Goal: Task Accomplishment & Management: Complete application form

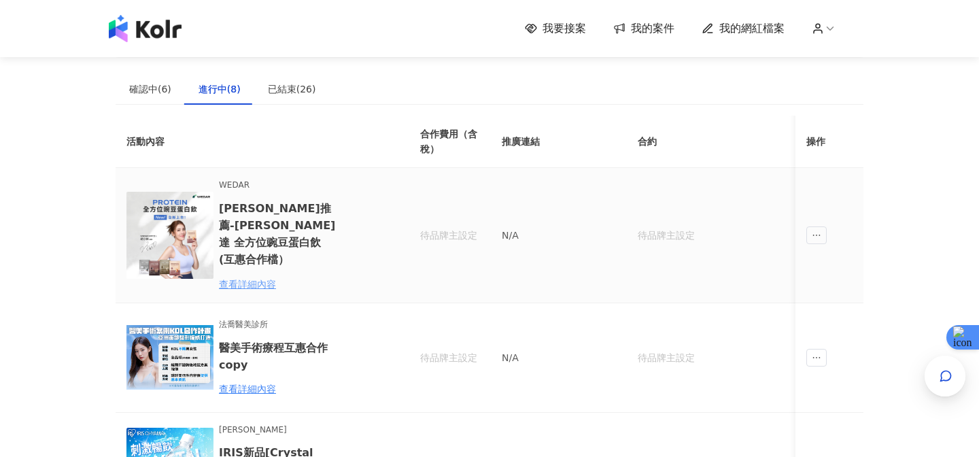
click at [261, 277] on div "查看詳細內容" at bounding box center [278, 284] width 119 height 15
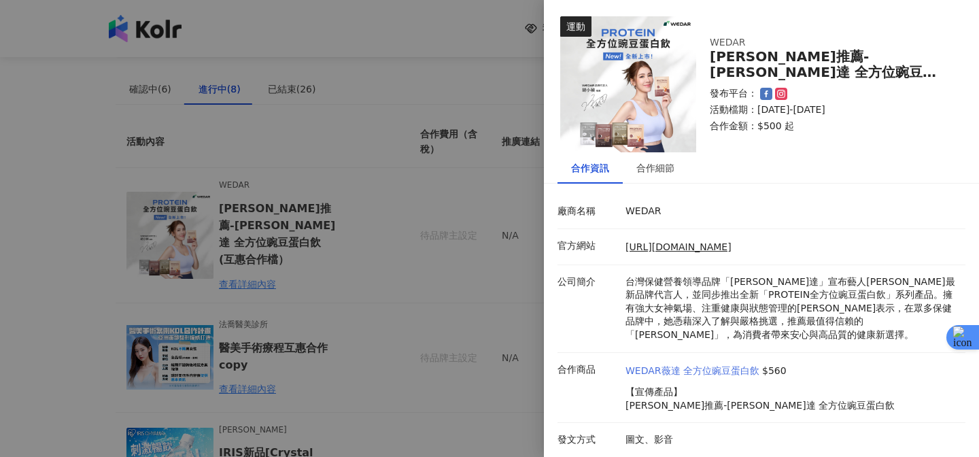
click at [679, 370] on link "WEDAR薇達 全方位豌豆蛋白飲" at bounding box center [692, 371] width 134 height 14
click at [652, 173] on div "合作細節" at bounding box center [655, 167] width 38 height 15
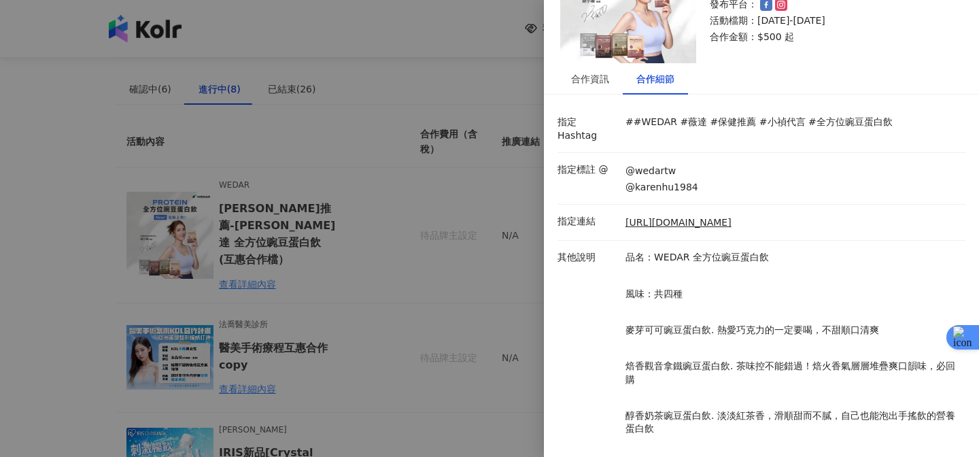
scroll to position [90, 0]
click at [664, 216] on link "[URL][DOMAIN_NAME]" at bounding box center [678, 222] width 106 height 14
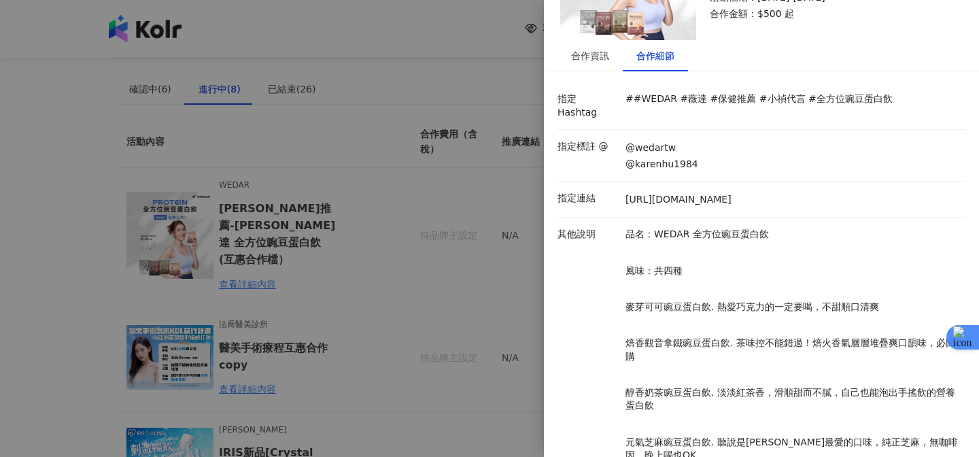
scroll to position [113, 0]
click at [601, 50] on div "合作資訊" at bounding box center [590, 55] width 38 height 15
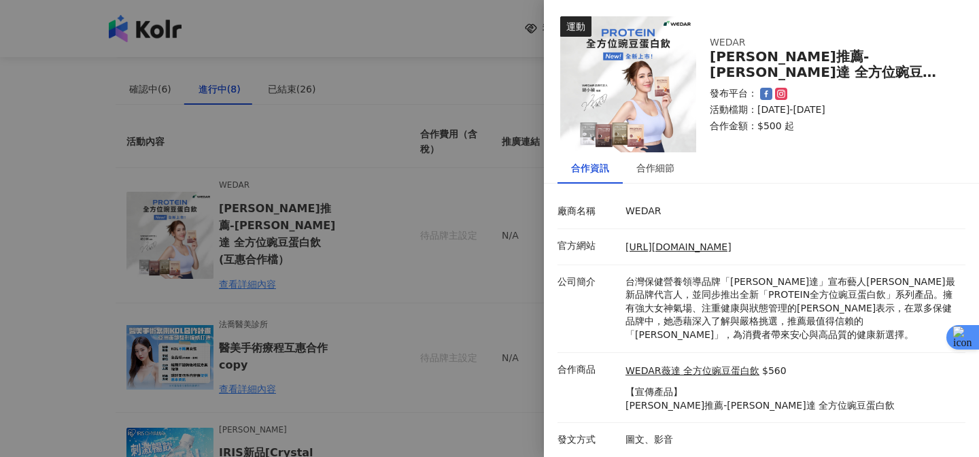
scroll to position [0, 0]
click at [530, 304] on div at bounding box center [489, 228] width 979 height 457
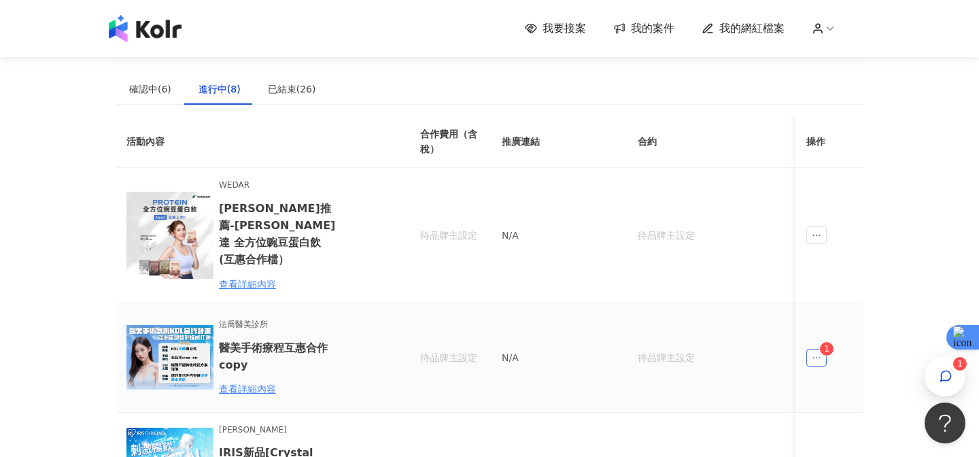
click at [818, 353] on icon "ellipsis" at bounding box center [817, 358] width 10 height 10
click at [835, 404] on div "傳訊 1" at bounding box center [843, 401] width 52 height 15
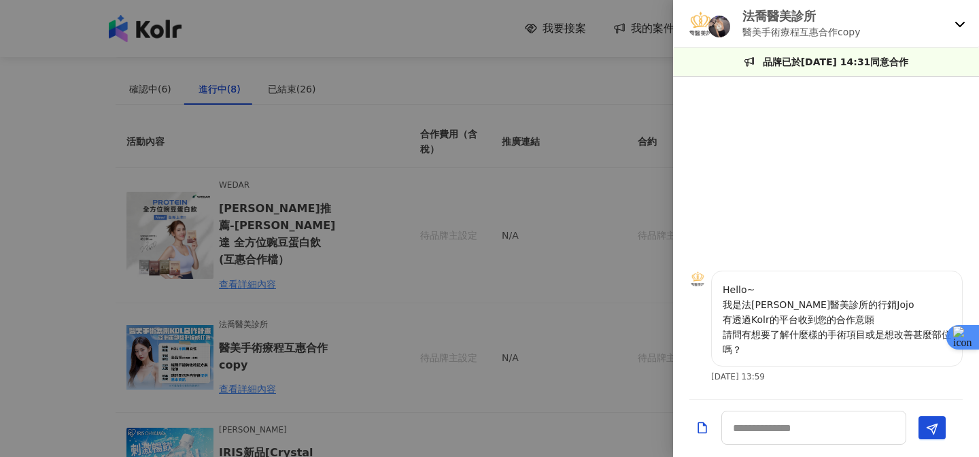
click at [638, 192] on div at bounding box center [489, 228] width 979 height 457
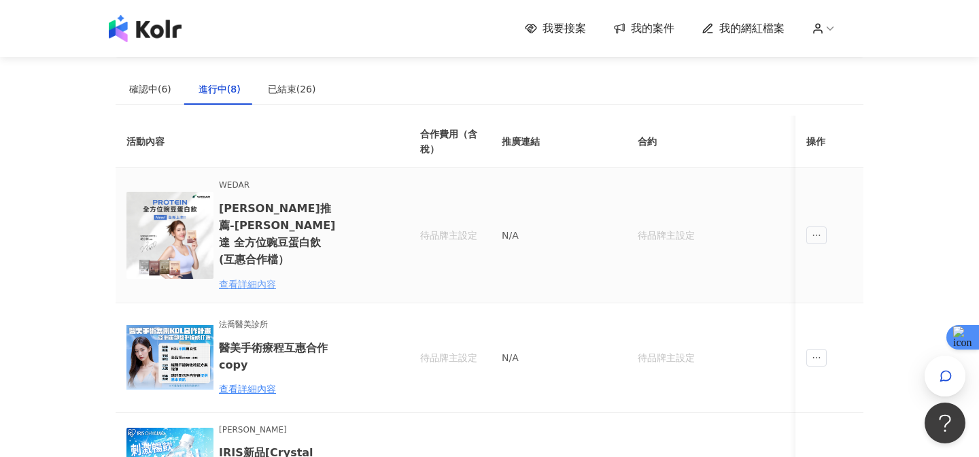
click at [268, 277] on div "查看詳細內容" at bounding box center [278, 284] width 119 height 15
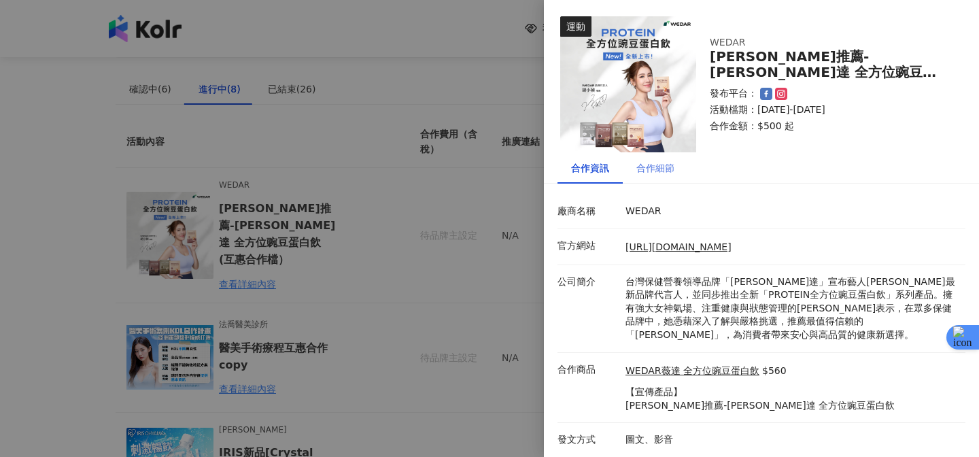
click at [659, 177] on div "合作細節" at bounding box center [655, 167] width 65 height 31
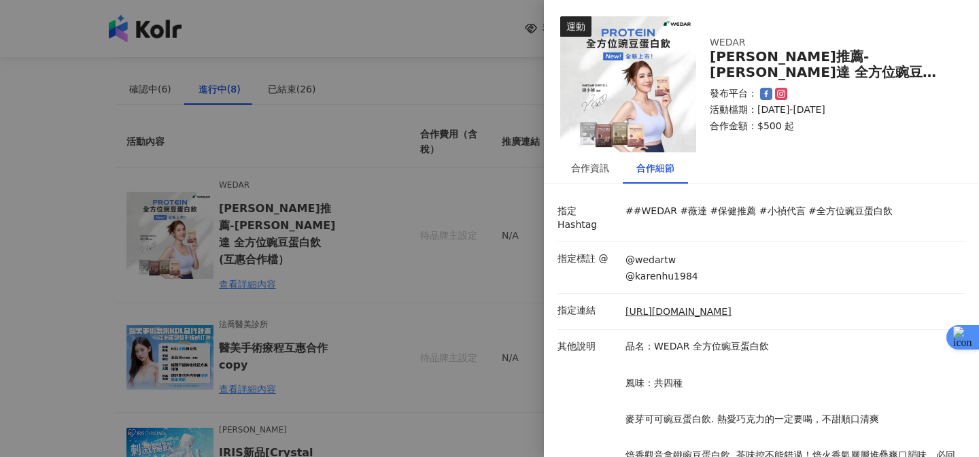
click at [426, 277] on div at bounding box center [489, 228] width 979 height 457
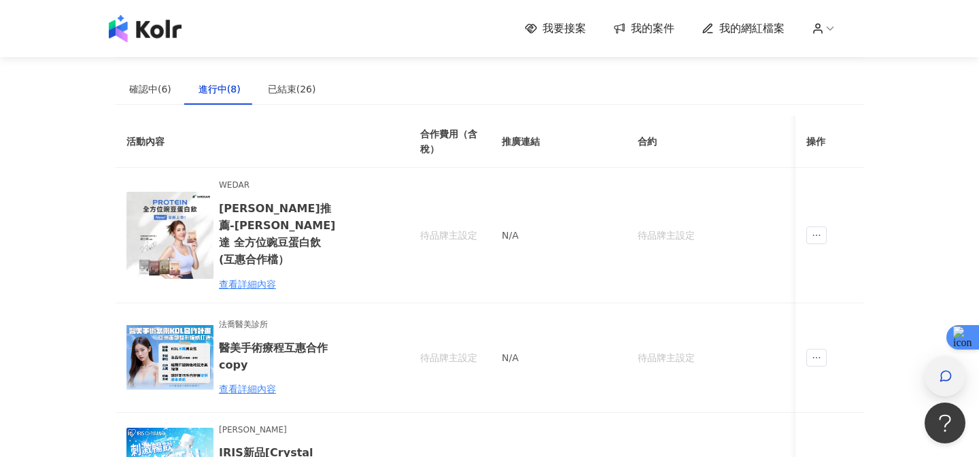
click at [943, 370] on icon "button" at bounding box center [946, 376] width 14 height 14
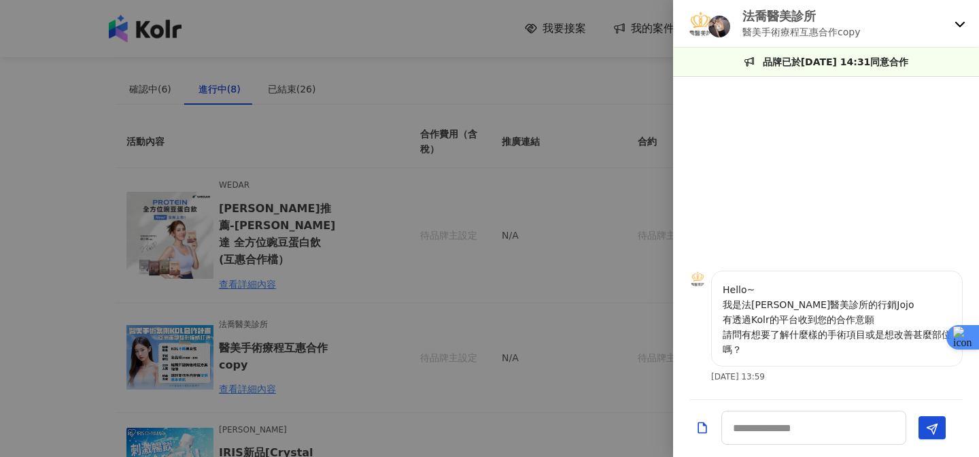
click at [962, 22] on icon at bounding box center [960, 24] width 10 height 5
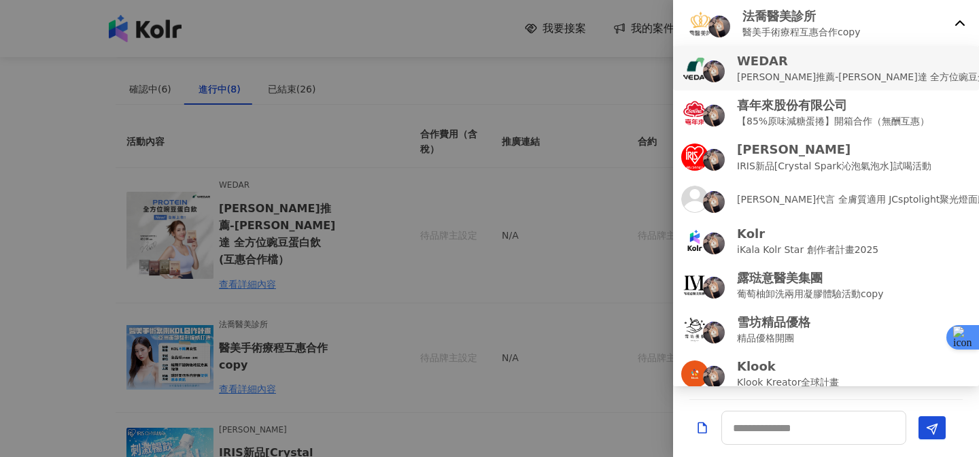
click at [837, 64] on p "WEDAR" at bounding box center [903, 60] width 333 height 17
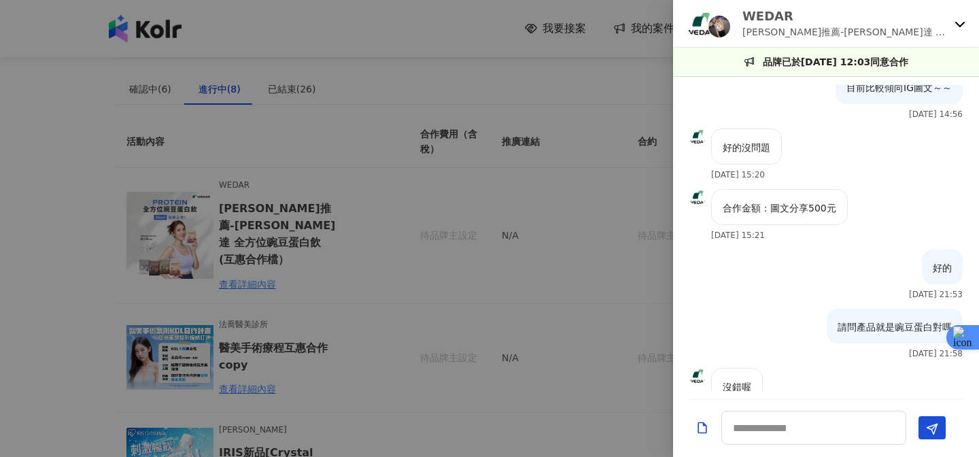
scroll to position [203, 0]
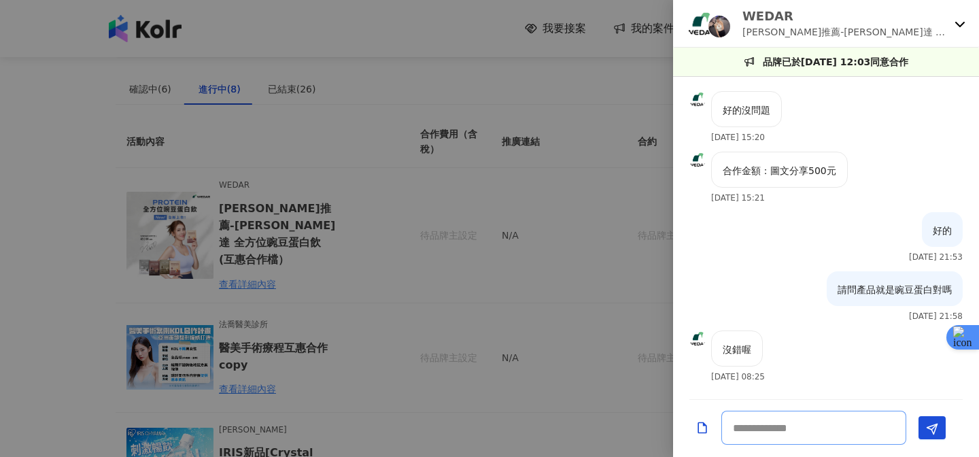
click at [780, 431] on textarea at bounding box center [813, 428] width 185 height 34
paste textarea "**********"
type textarea "**********"
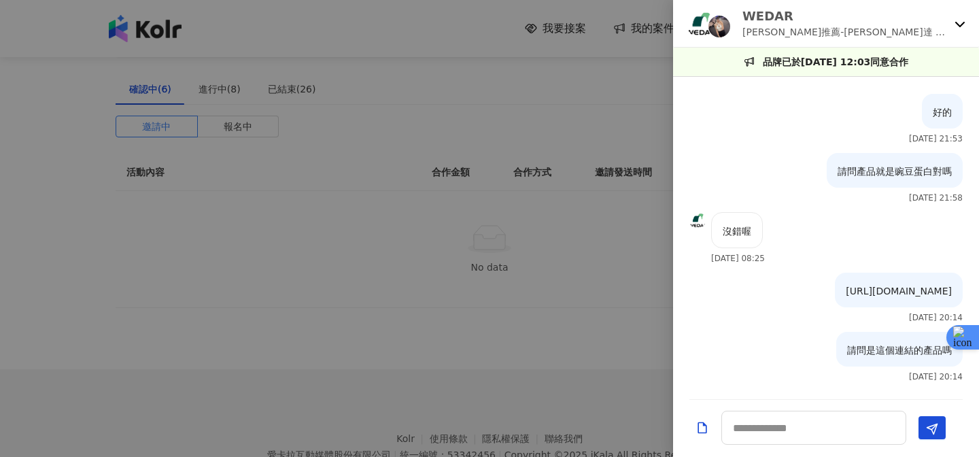
click at [174, 84] on div at bounding box center [489, 228] width 979 height 457
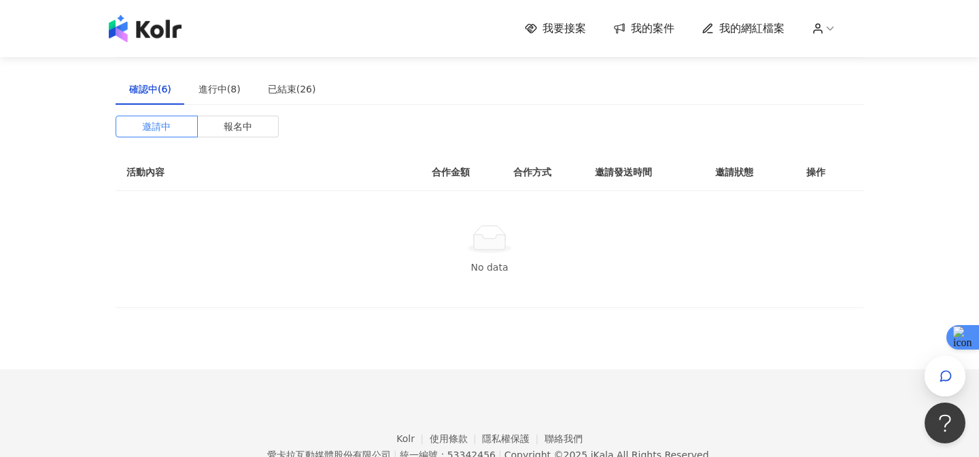
click at [557, 35] on span "我要接案" at bounding box center [563, 28] width 43 height 15
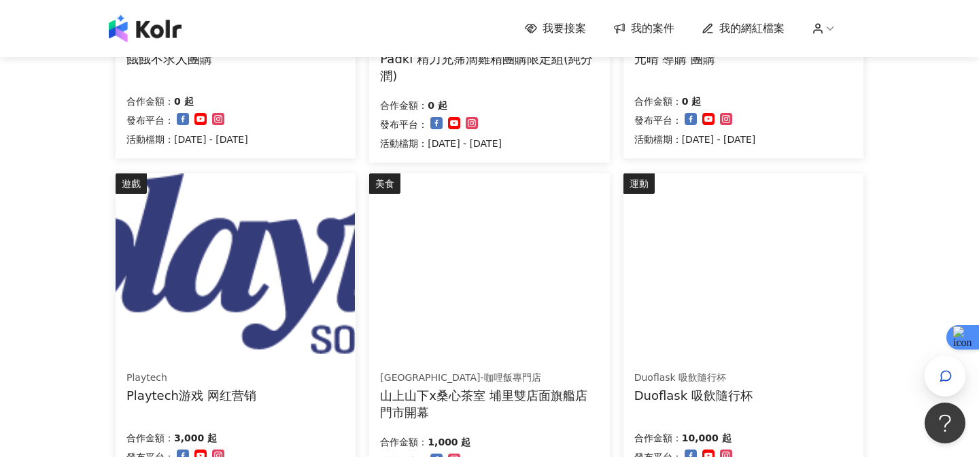
scroll to position [775, 0]
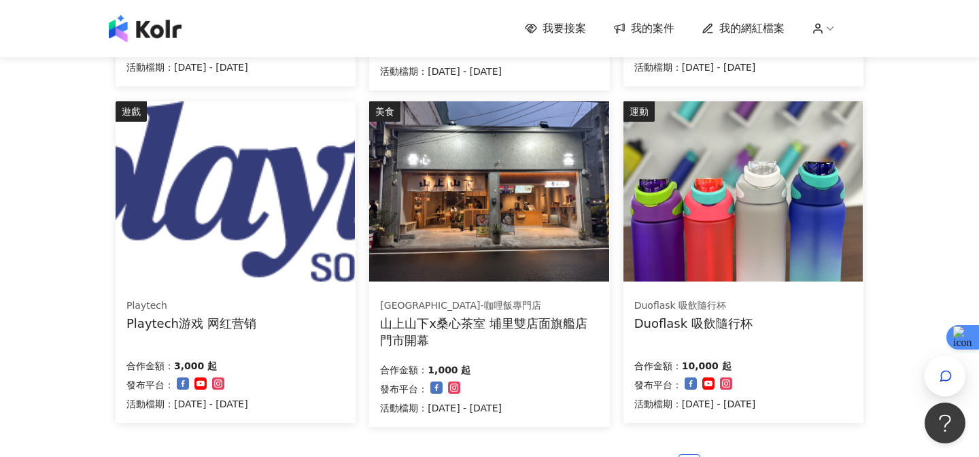
click at [712, 315] on div "Duoflask 吸飲隨行杯" at bounding box center [693, 323] width 118 height 17
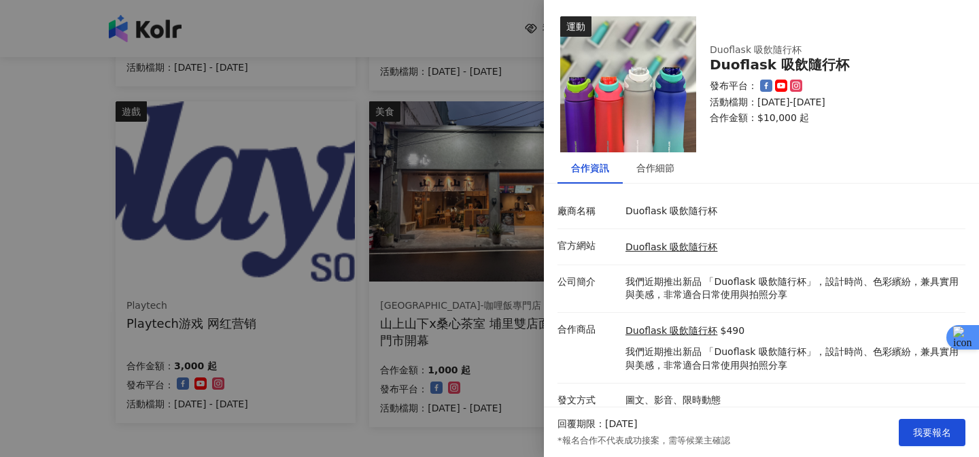
scroll to position [9, 0]
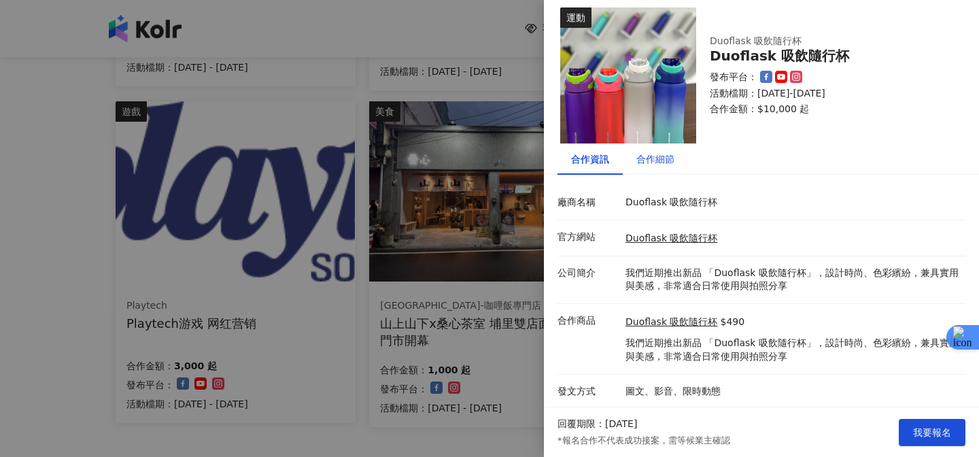
click at [660, 163] on div "合作細節" at bounding box center [655, 159] width 38 height 15
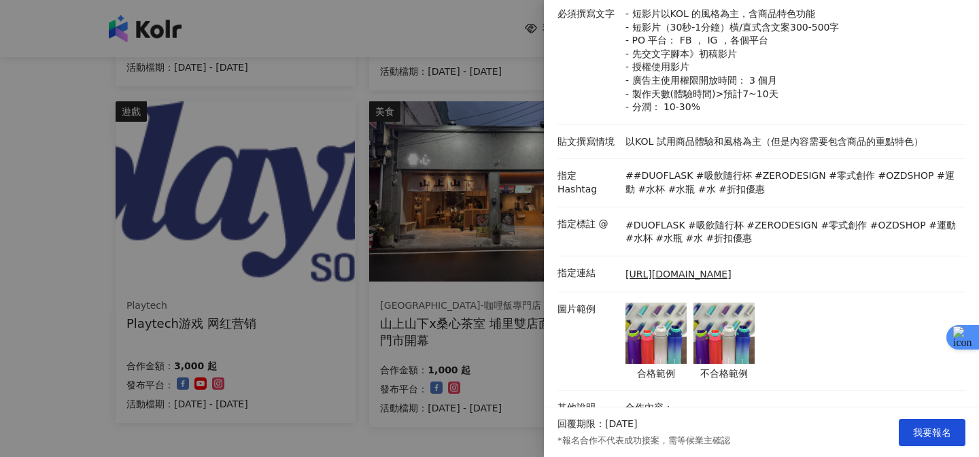
scroll to position [200, 0]
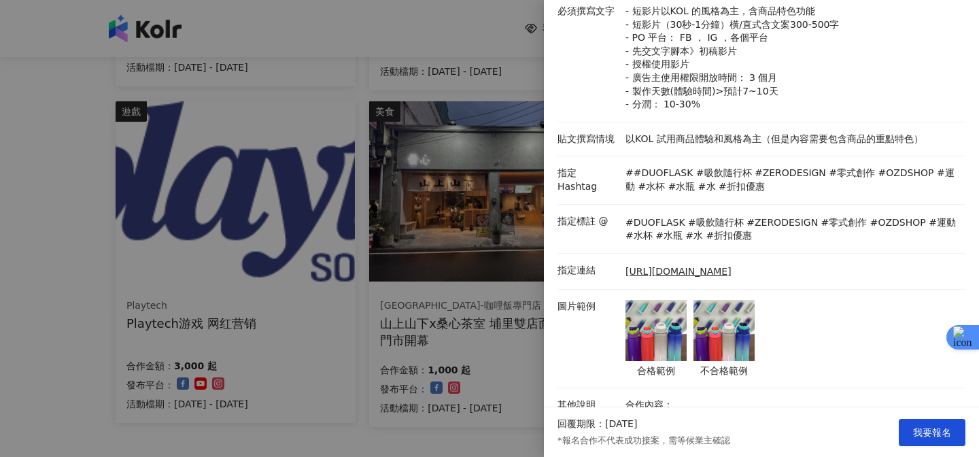
click at [541, 207] on div at bounding box center [489, 228] width 979 height 457
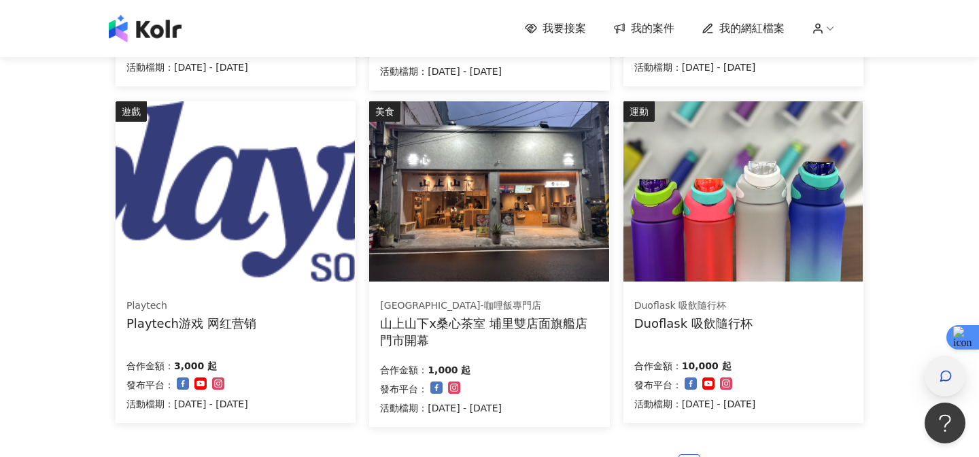
click at [943, 377] on icon "button" at bounding box center [946, 376] width 14 height 14
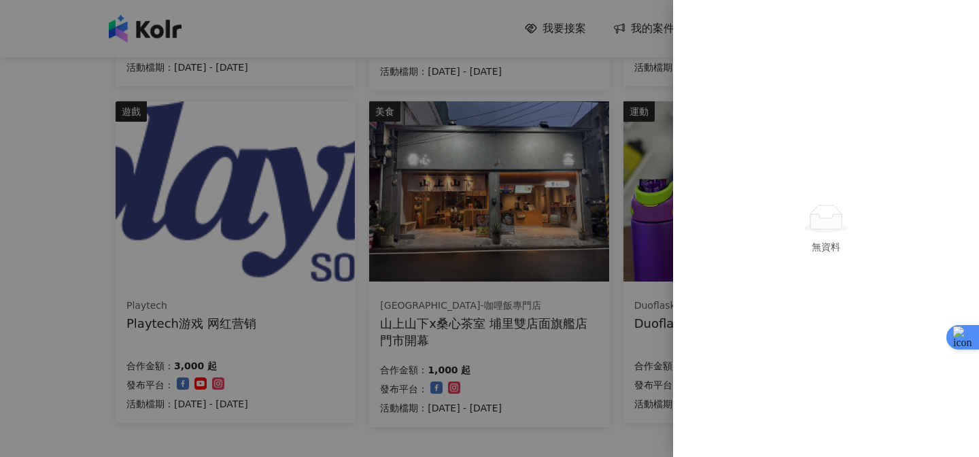
click at [502, 387] on div at bounding box center [489, 228] width 979 height 457
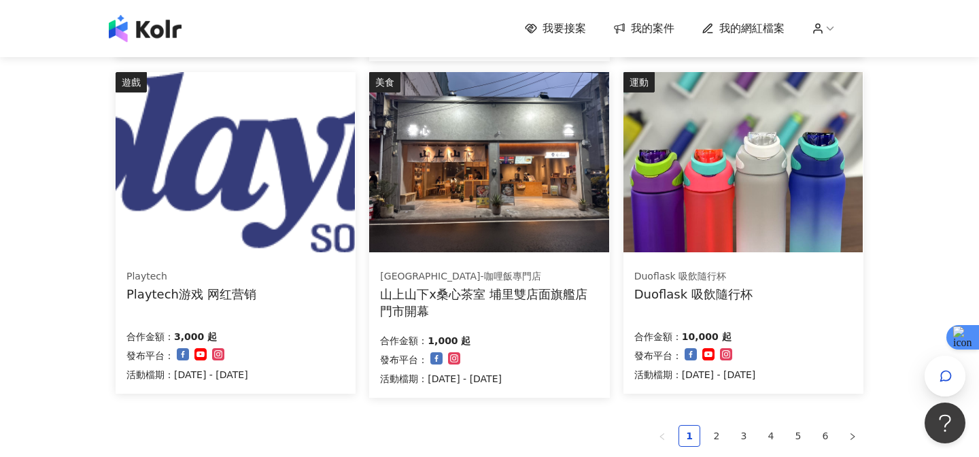
scroll to position [807, 0]
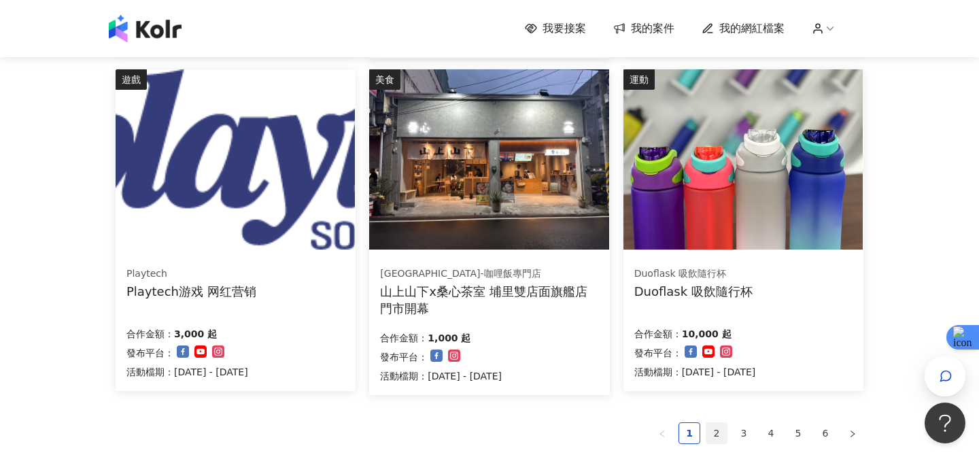
click at [707, 429] on link "2" at bounding box center [716, 433] width 20 height 20
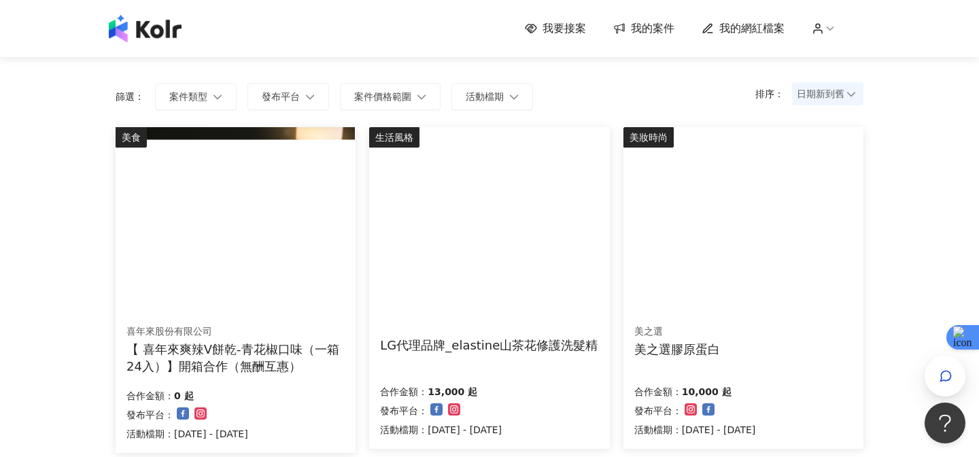
scroll to position [78, 0]
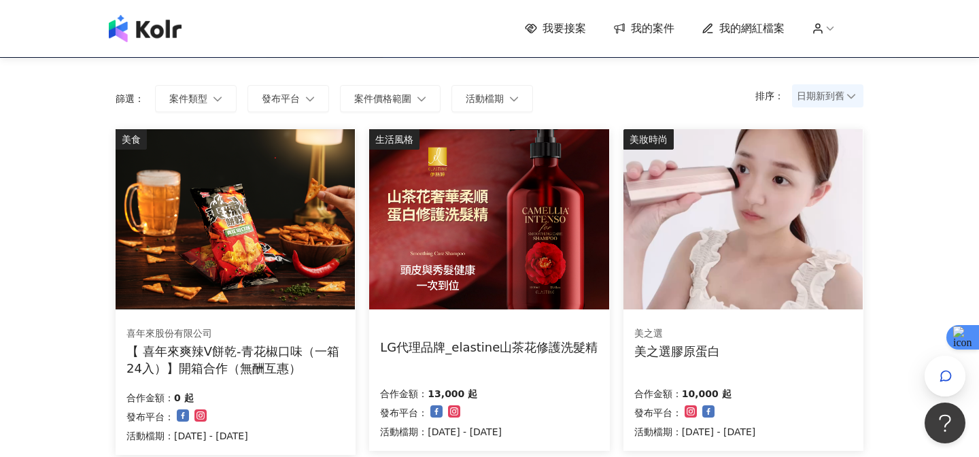
click at [514, 330] on div "LG代理品牌_elastine山茶花修護洗髮精" at bounding box center [489, 341] width 218 height 30
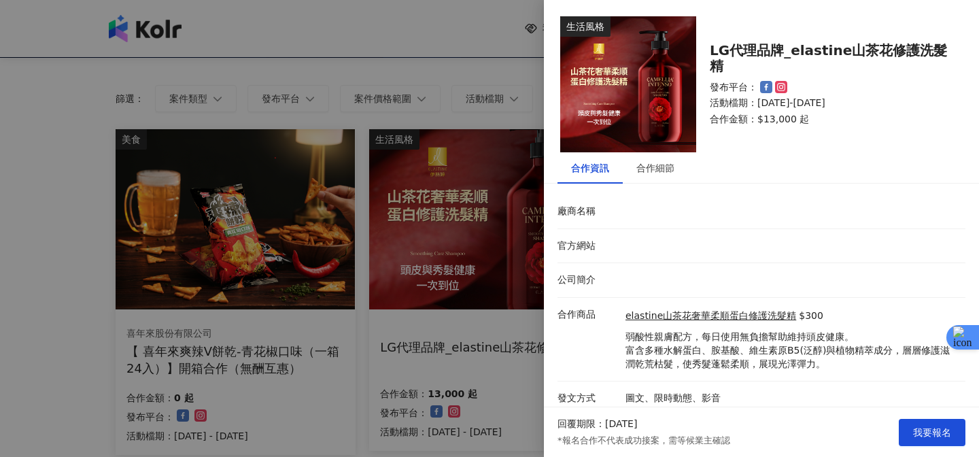
scroll to position [7, 0]
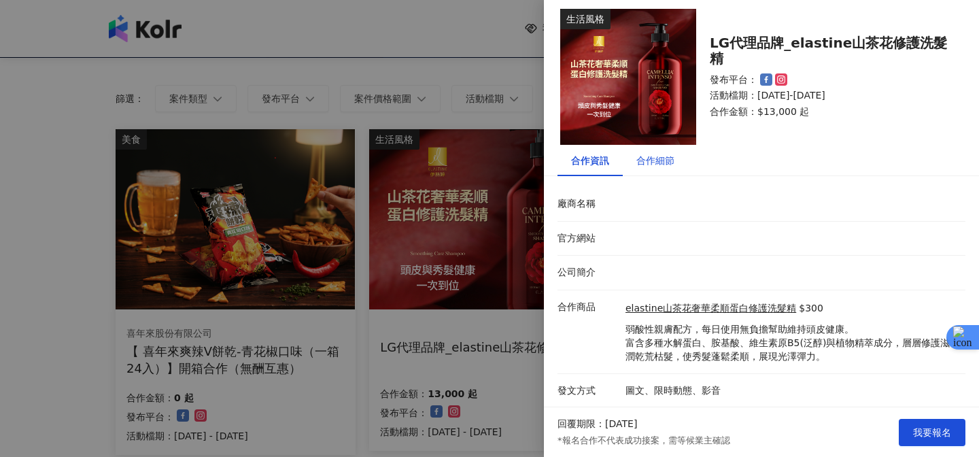
click at [646, 164] on div "合作細節" at bounding box center [655, 160] width 38 height 15
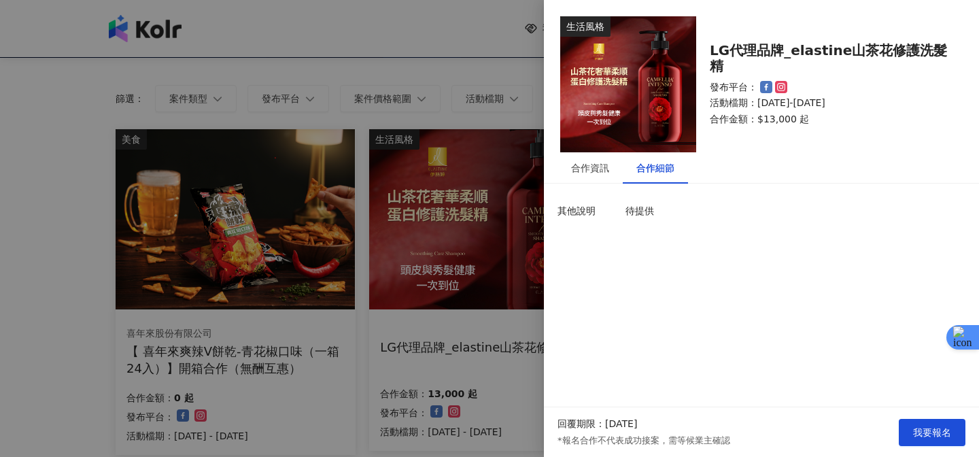
scroll to position [0, 0]
click at [595, 169] on div "合作資訊" at bounding box center [590, 167] width 38 height 15
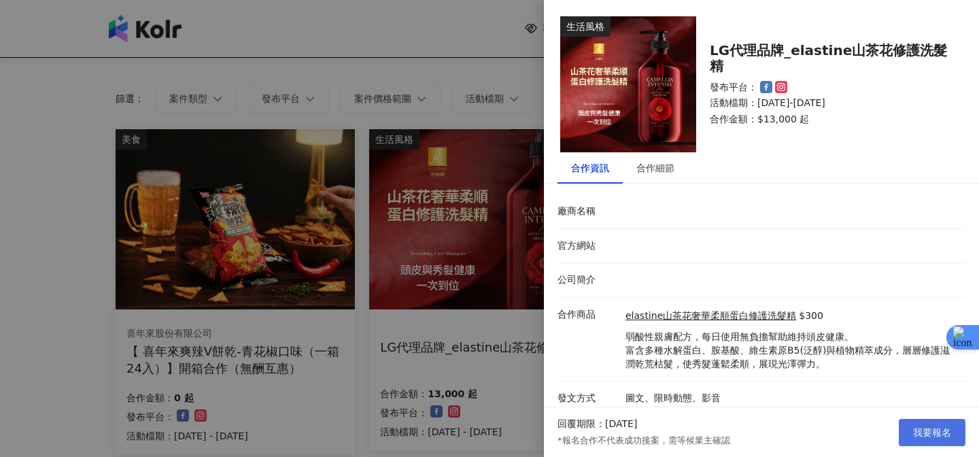
click at [920, 433] on span "我要報名" at bounding box center [932, 432] width 38 height 11
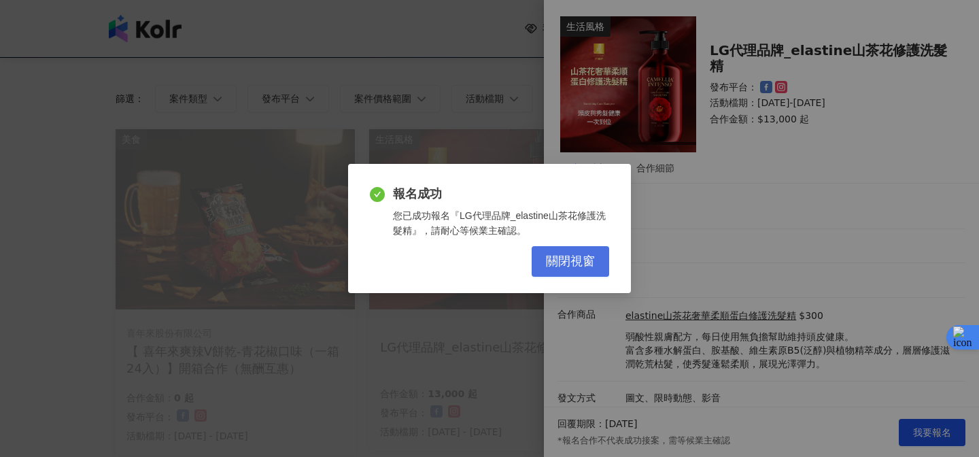
click at [562, 258] on span "關閉視窗" at bounding box center [570, 261] width 49 height 15
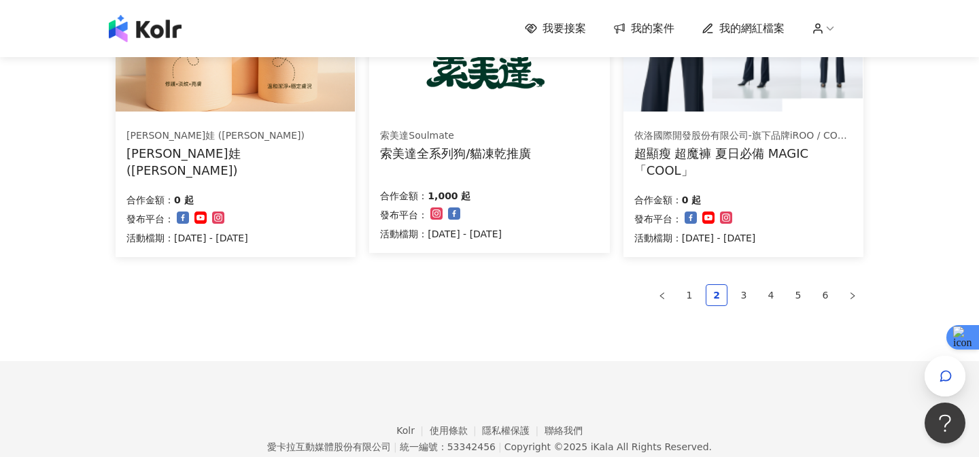
scroll to position [1002, 0]
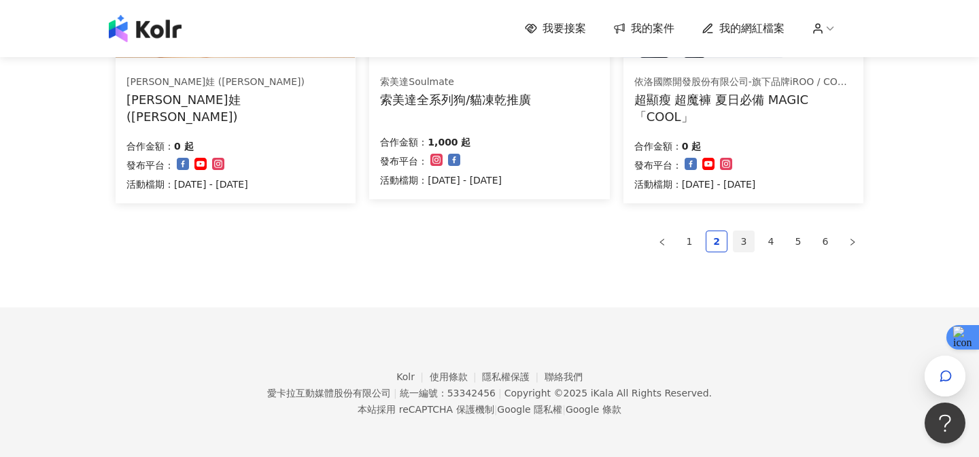
click at [744, 241] on link "3" at bounding box center [743, 241] width 20 height 20
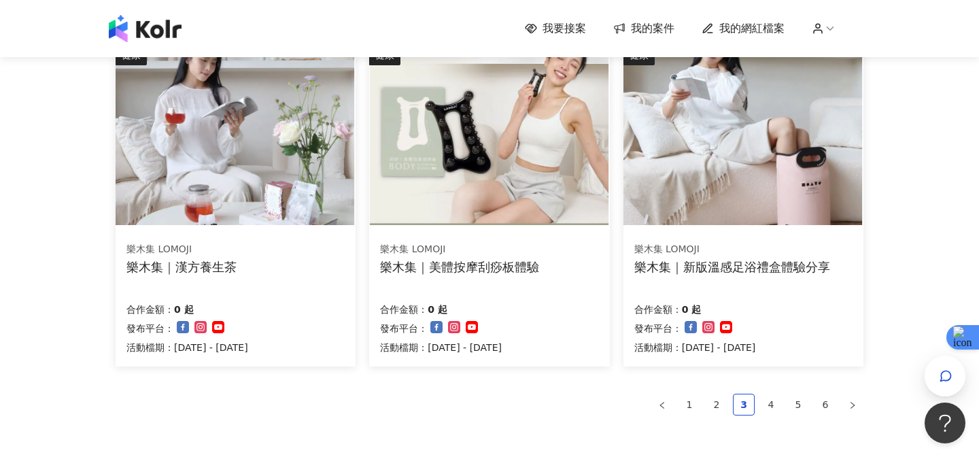
scroll to position [836, 0]
click at [531, 314] on div "合作金額： 0 起 發布平台： 活動檔期：2025/9/11 - 2025/10/3" at bounding box center [489, 326] width 218 height 57
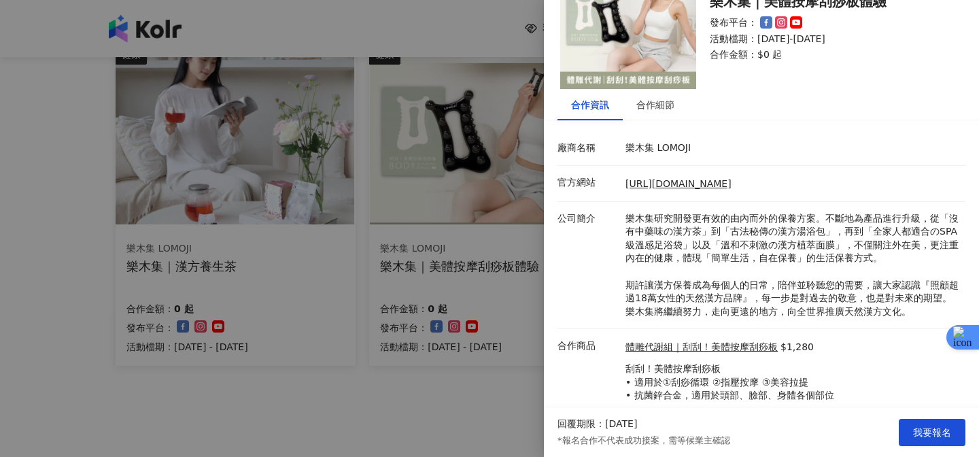
scroll to position [103, 0]
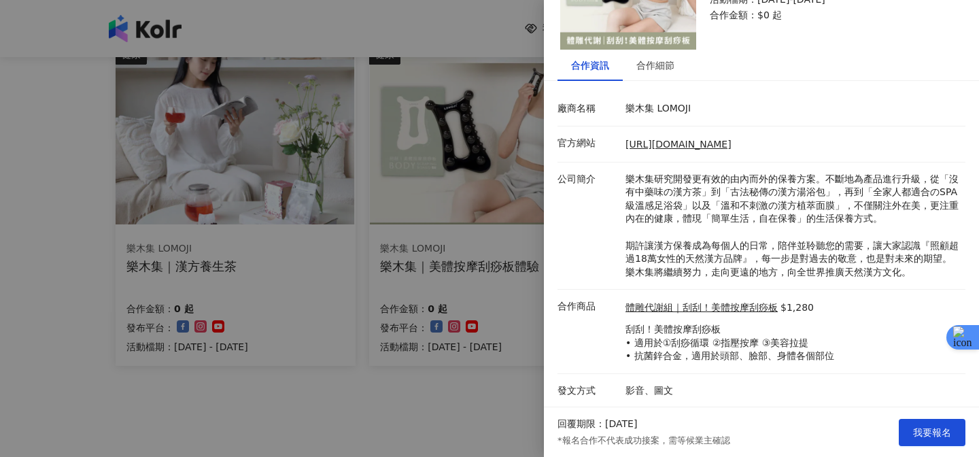
click at [705, 292] on li "合作商品 體雕代謝組｜刮刮！美體按摩刮痧板 $1,280 刮刮！美體按摩刮痧板 • 適用於①刮痧循環 ②指壓按摩 ③美容拉提 • 抗菌鋅合金，適用於頭部、臉部…" at bounding box center [761, 332] width 408 height 84
click at [663, 71] on div "合作細節" at bounding box center [655, 65] width 38 height 15
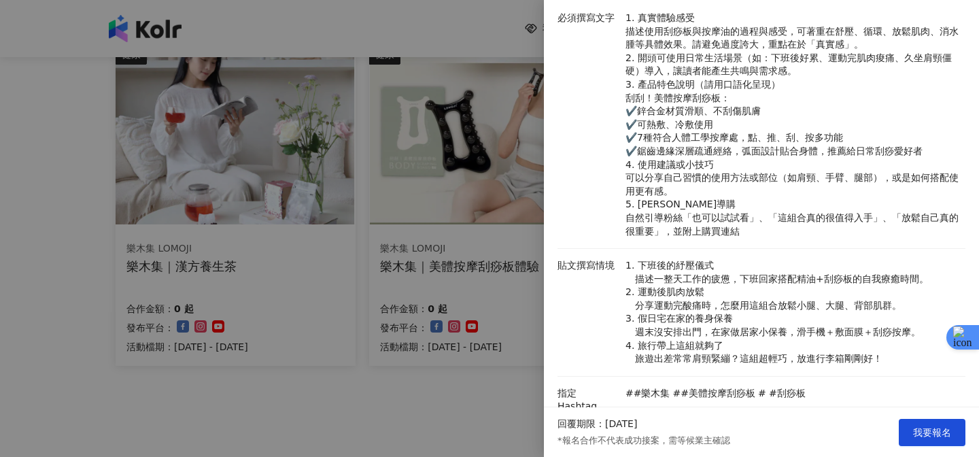
scroll to position [0, 0]
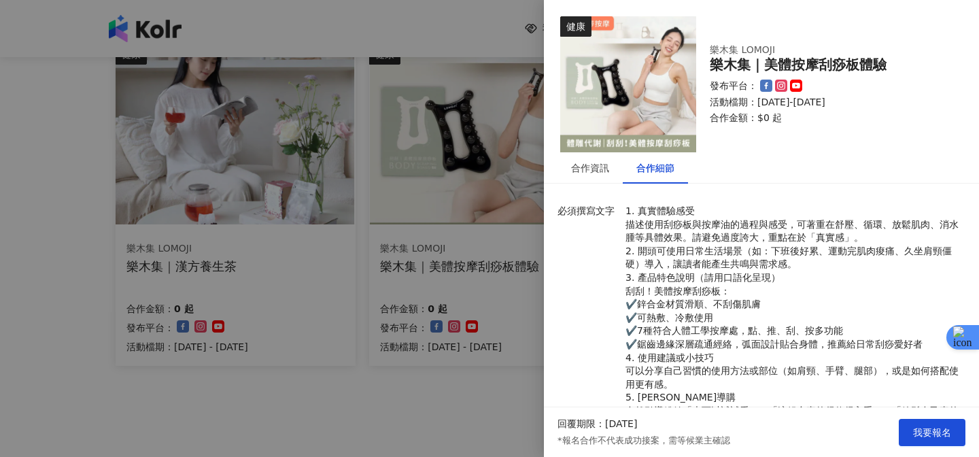
click at [473, 347] on div at bounding box center [489, 228] width 979 height 457
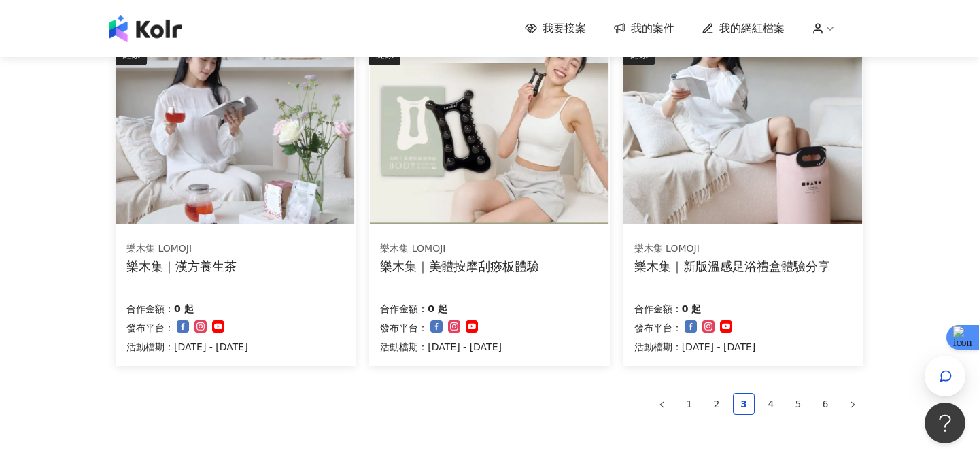
click at [753, 283] on div "樂木集 LOMOJI 樂木集｜新版溫感足浴禮盒體驗分享 合作金額： 0 起 發布平台： 活動檔期：2025/9/11 - 2025/10/3" at bounding box center [743, 298] width 240 height 136
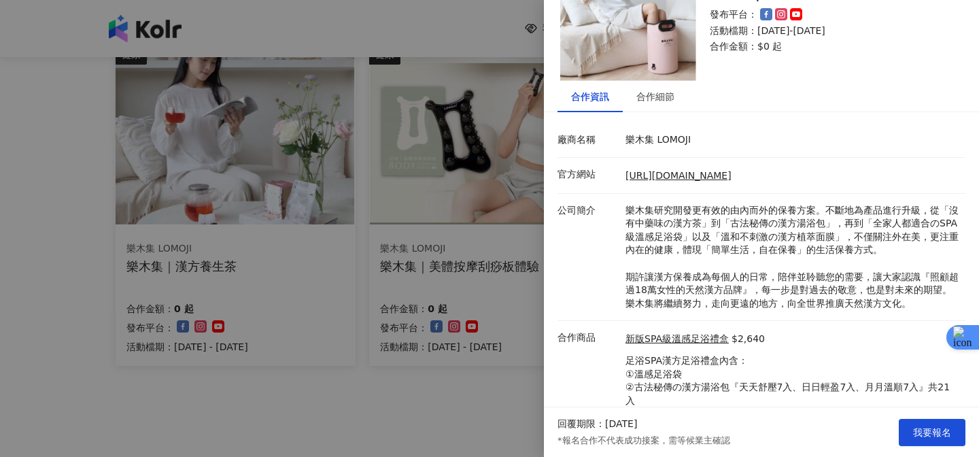
scroll to position [129, 0]
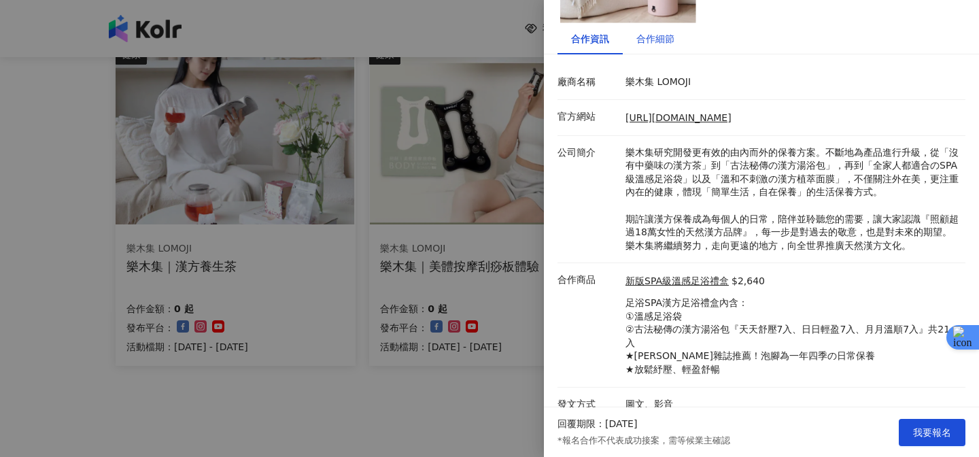
click at [654, 44] on div "合作細節" at bounding box center [655, 38] width 38 height 15
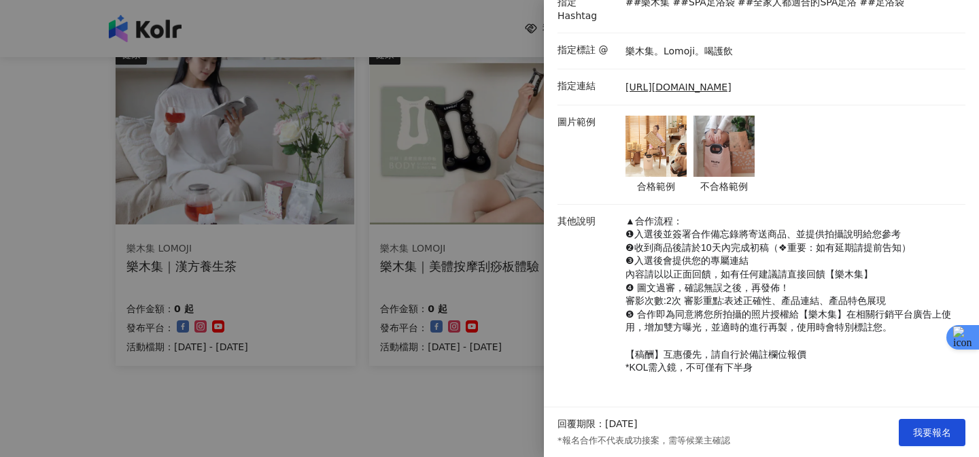
scroll to position [521, 0]
click at [913, 430] on span "我要報名" at bounding box center [932, 432] width 38 height 11
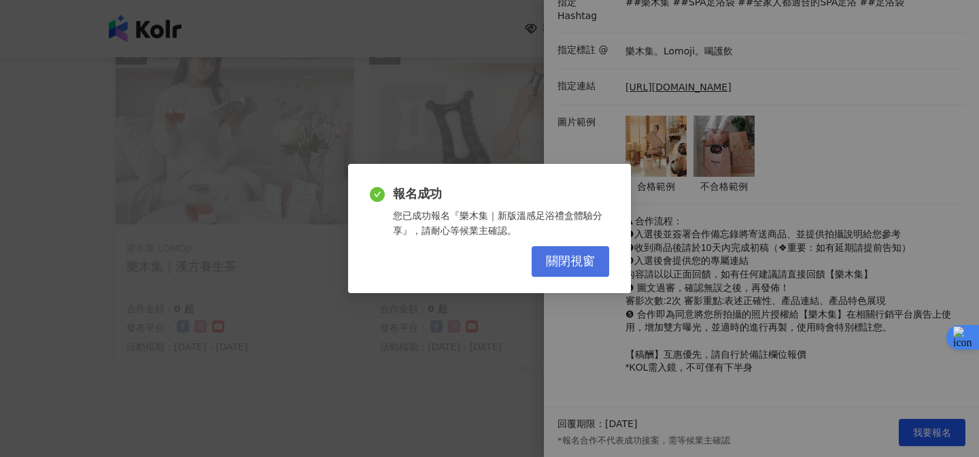
click at [585, 262] on span "關閉視窗" at bounding box center [570, 261] width 49 height 15
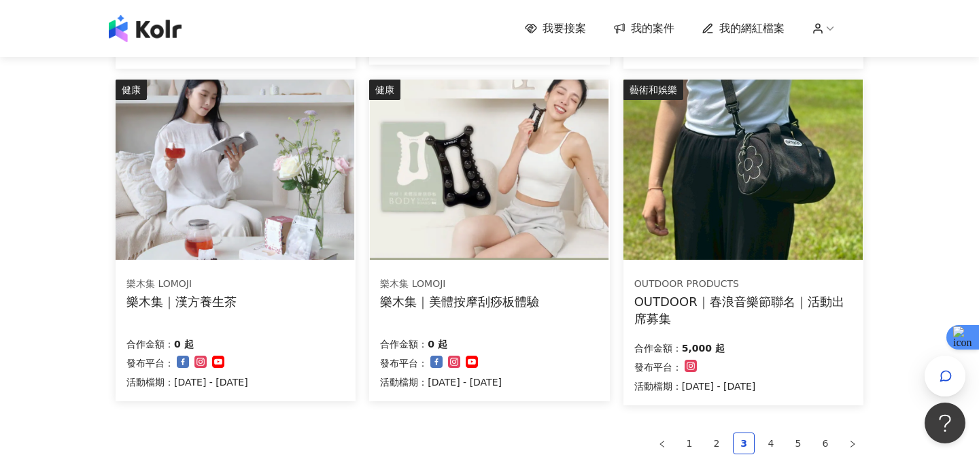
scroll to position [1002, 0]
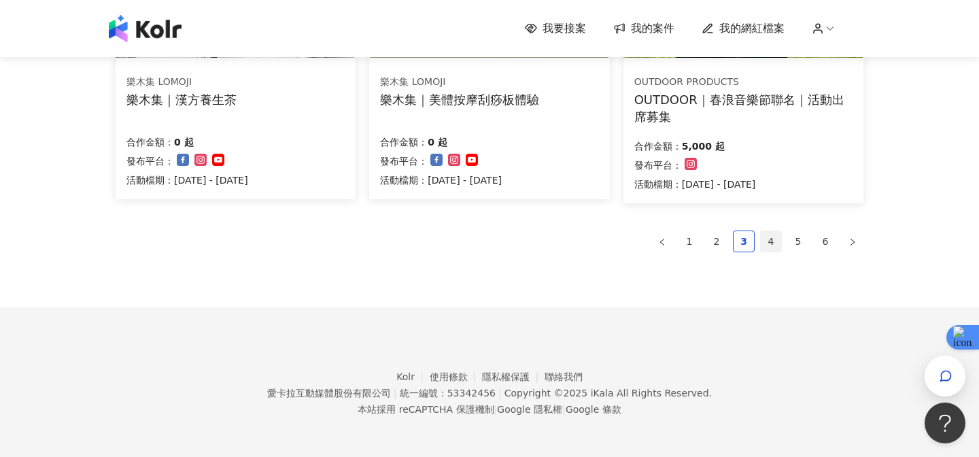
click at [764, 241] on link "4" at bounding box center [771, 241] width 20 height 20
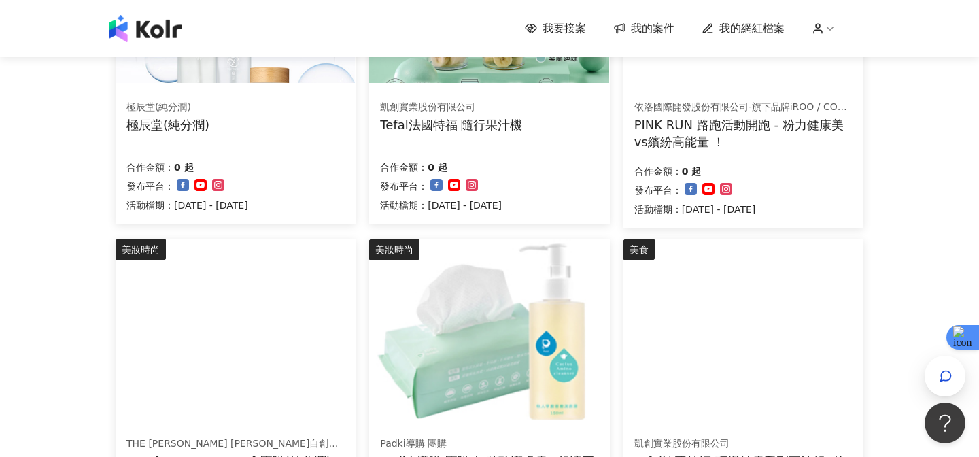
scroll to position [323, 0]
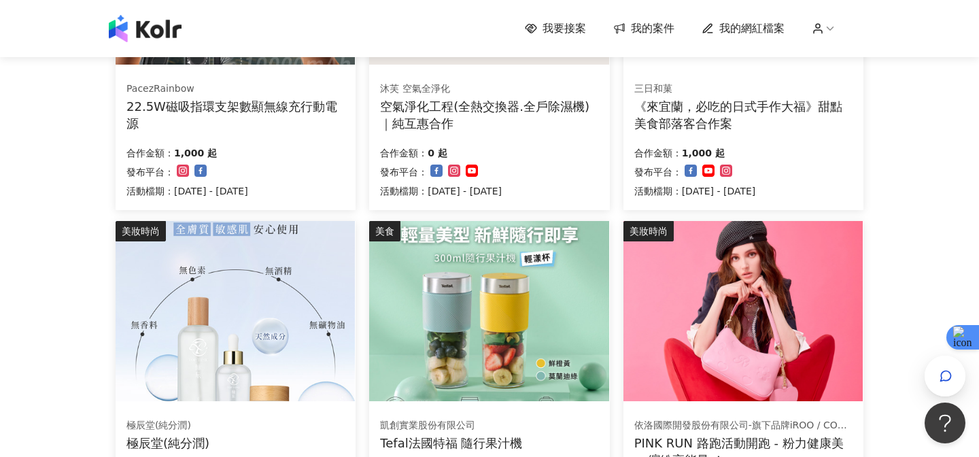
click at [518, 256] on img at bounding box center [488, 311] width 239 height 180
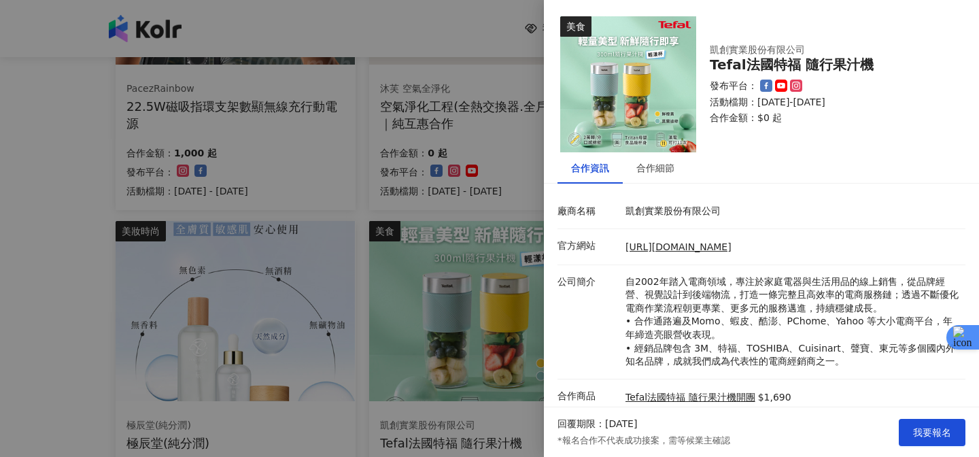
click at [462, 247] on div at bounding box center [489, 228] width 979 height 457
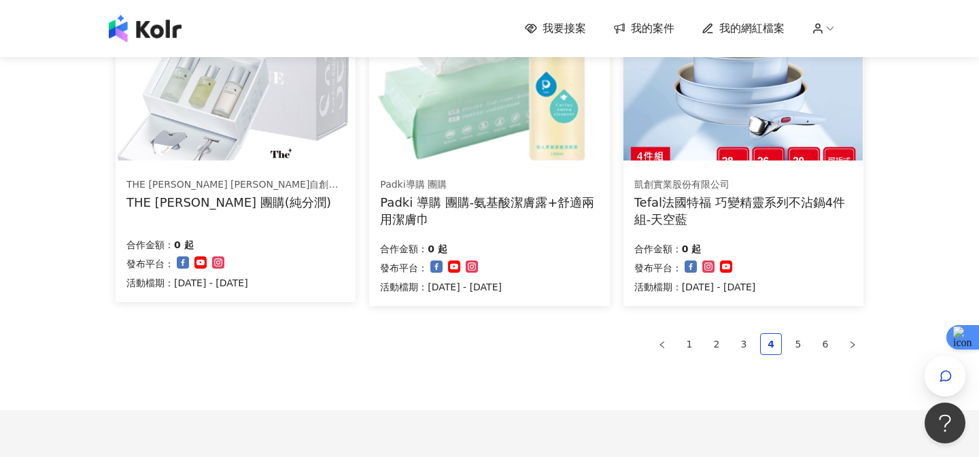
scroll to position [1002, 0]
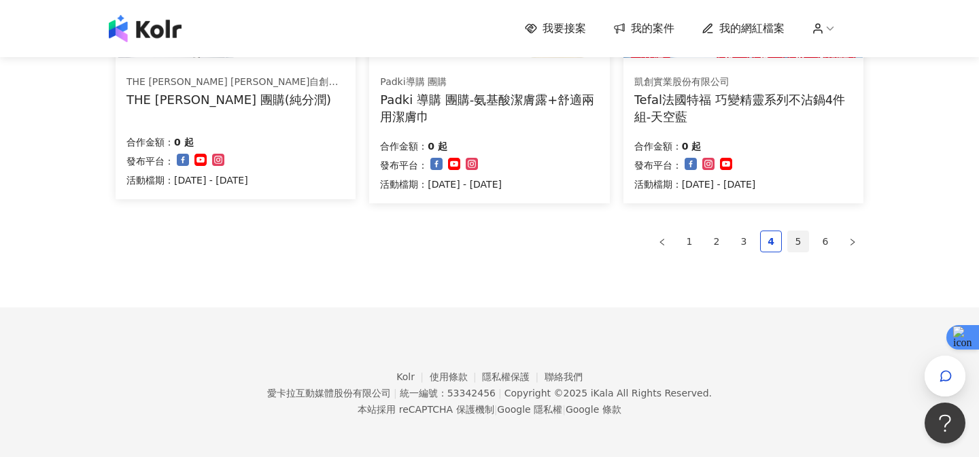
click at [797, 239] on link "5" at bounding box center [798, 241] width 20 height 20
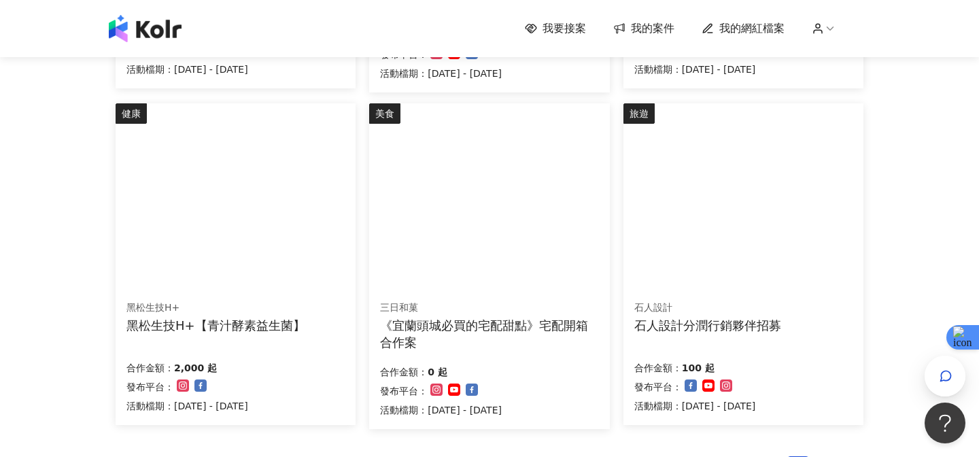
scroll to position [883, 0]
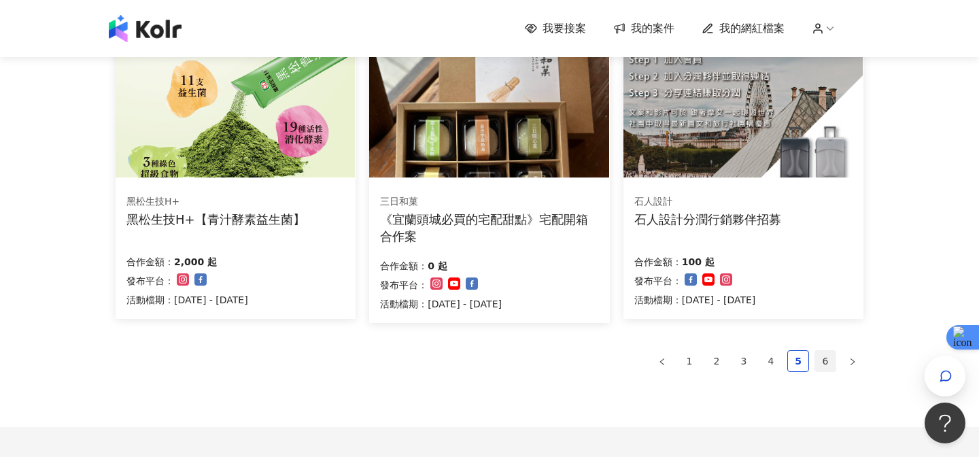
click at [828, 360] on link "6" at bounding box center [825, 361] width 20 height 20
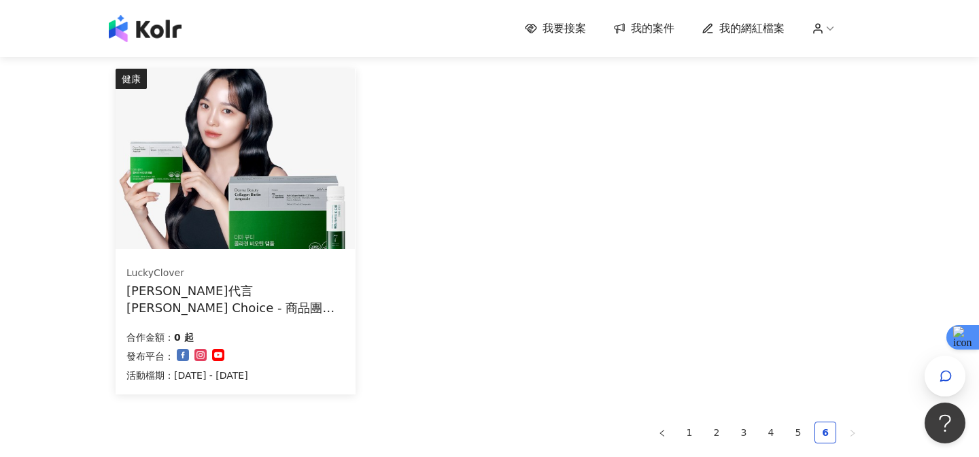
scroll to position [0, 0]
